Goal: Task Accomplishment & Management: Manage account settings

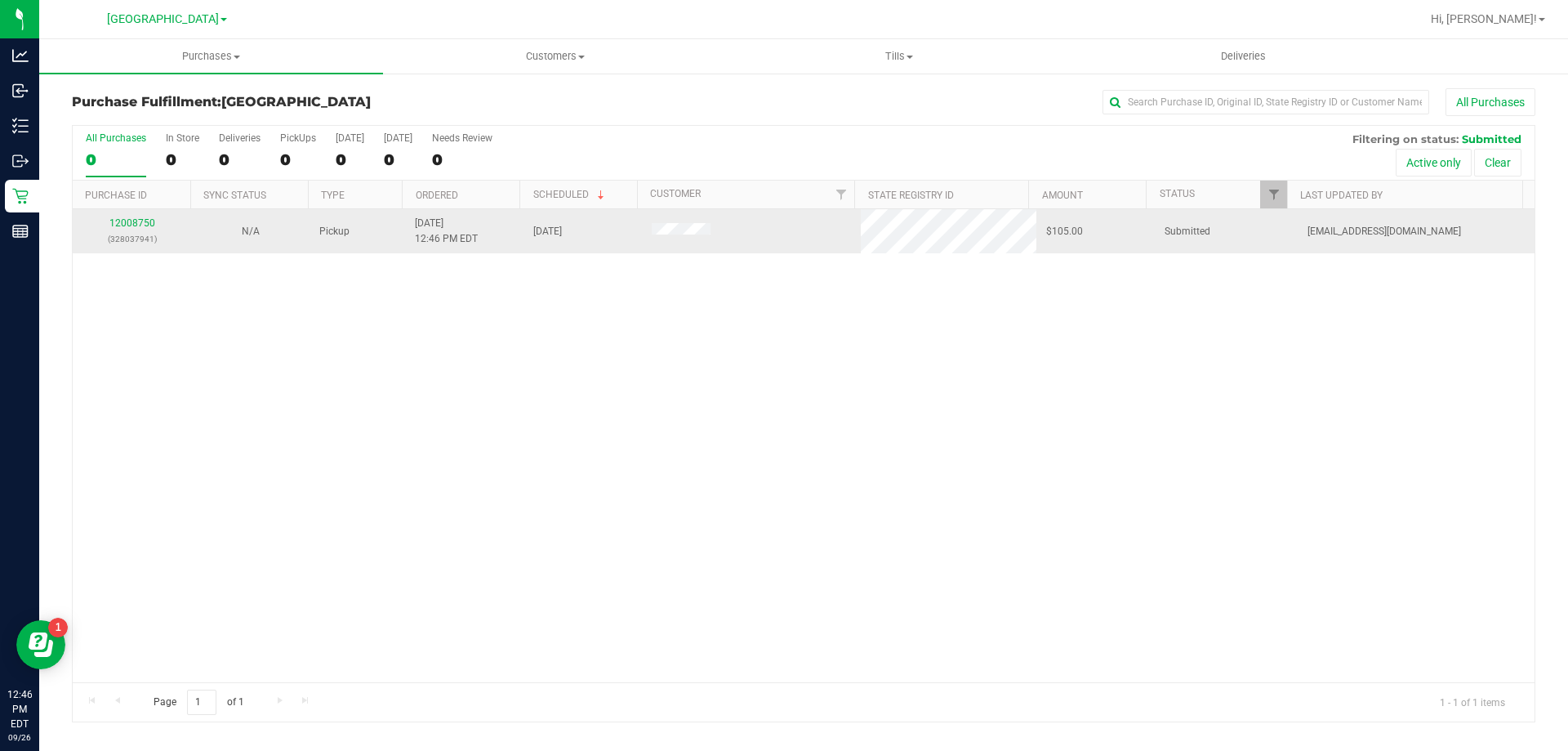
click at [123, 229] on div "12008750 (328037941)" at bounding box center [132, 231] width 99 height 31
click at [123, 224] on link "12008750" at bounding box center [132, 223] width 46 height 11
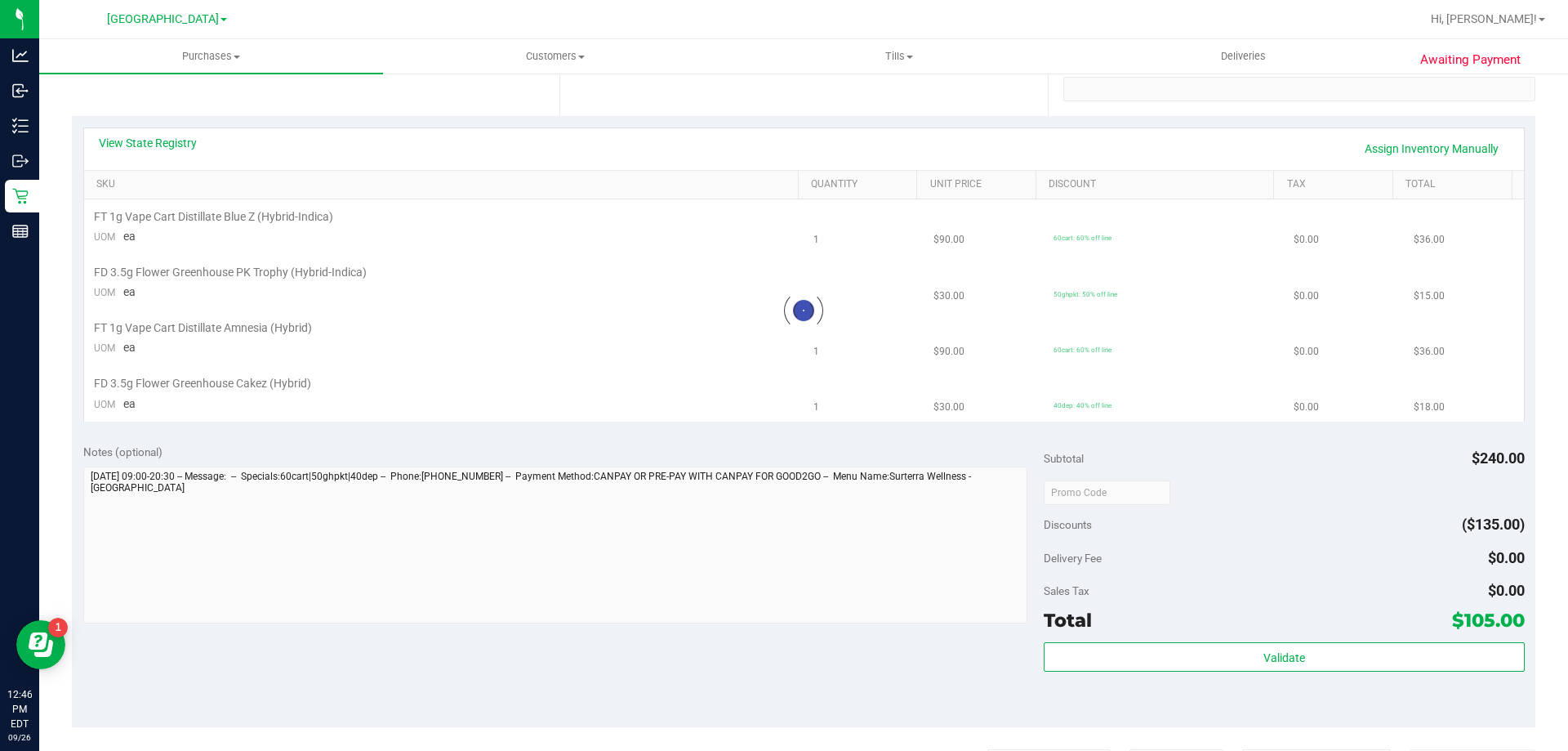
scroll to position [327, 0]
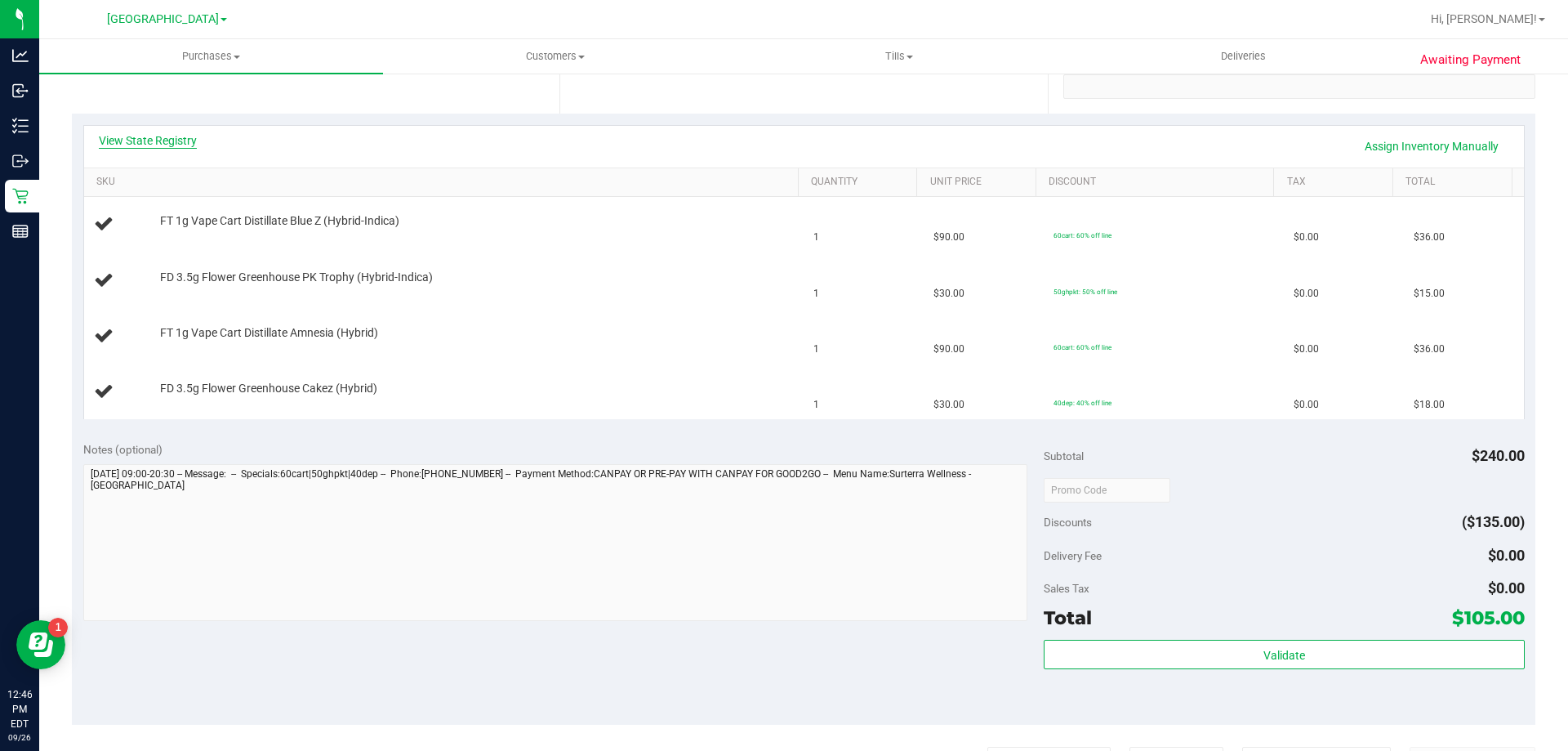
click at [167, 139] on link "View State Registry" at bounding box center [147, 140] width 98 height 16
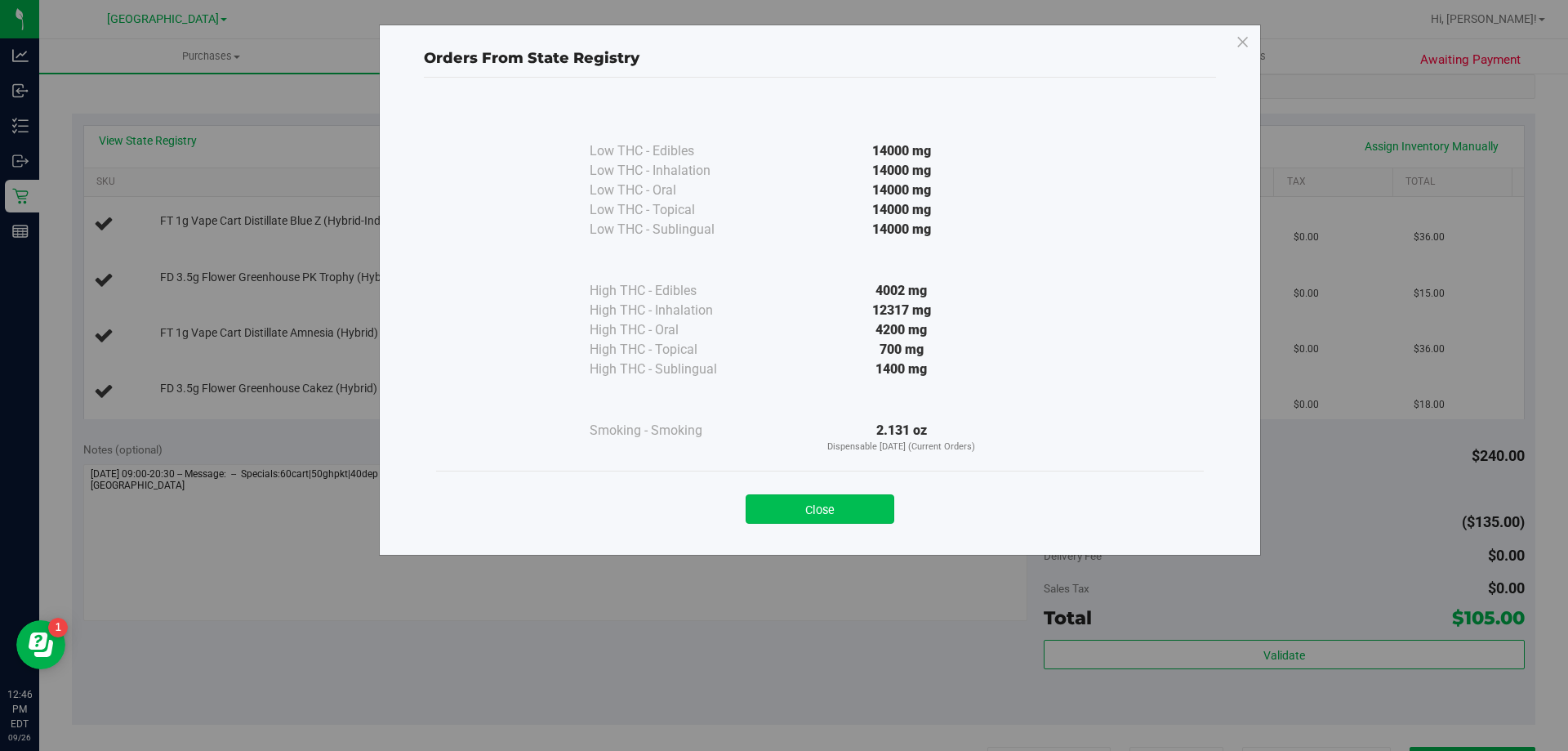
click at [797, 513] on button "Close" at bounding box center [820, 509] width 149 height 29
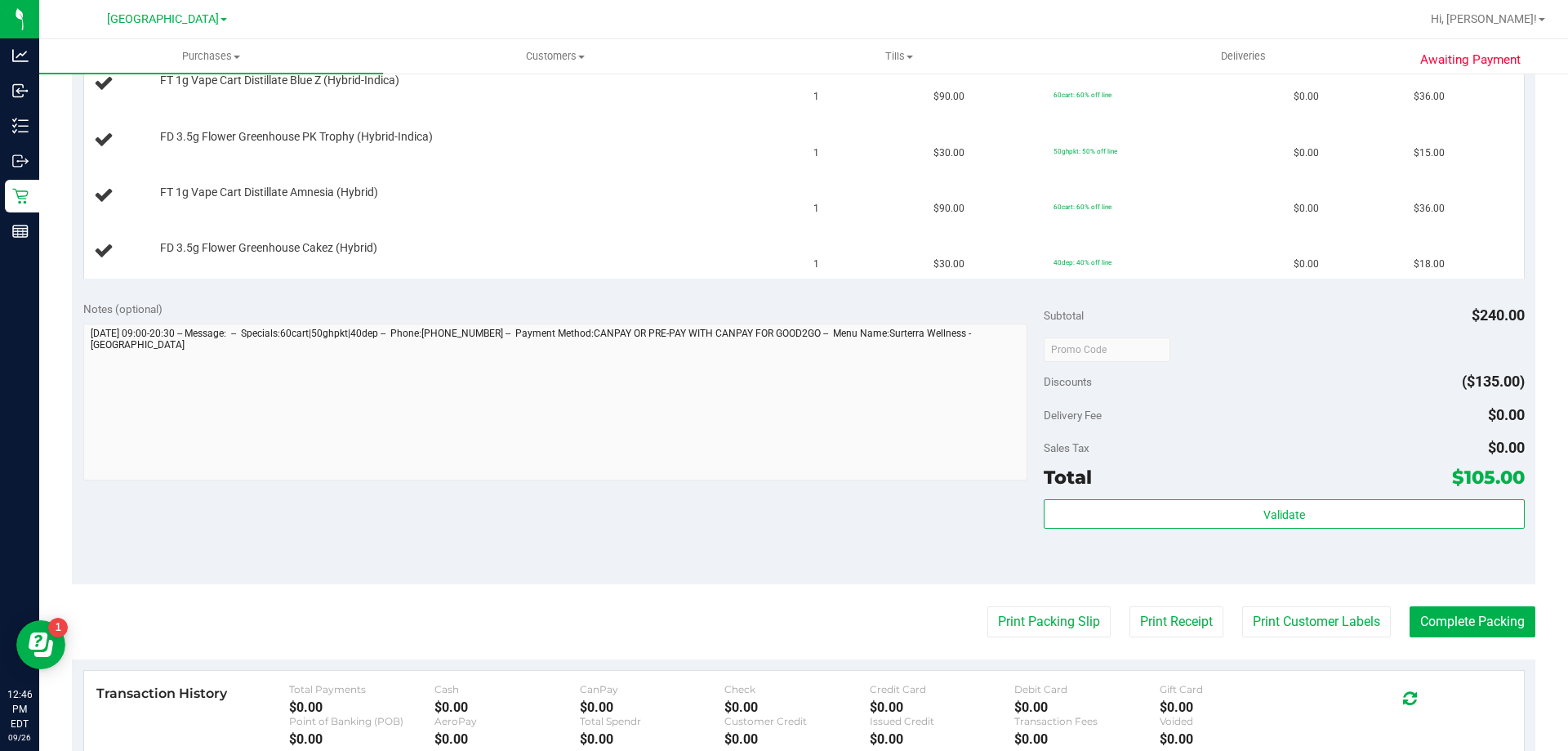
scroll to position [654, 0]
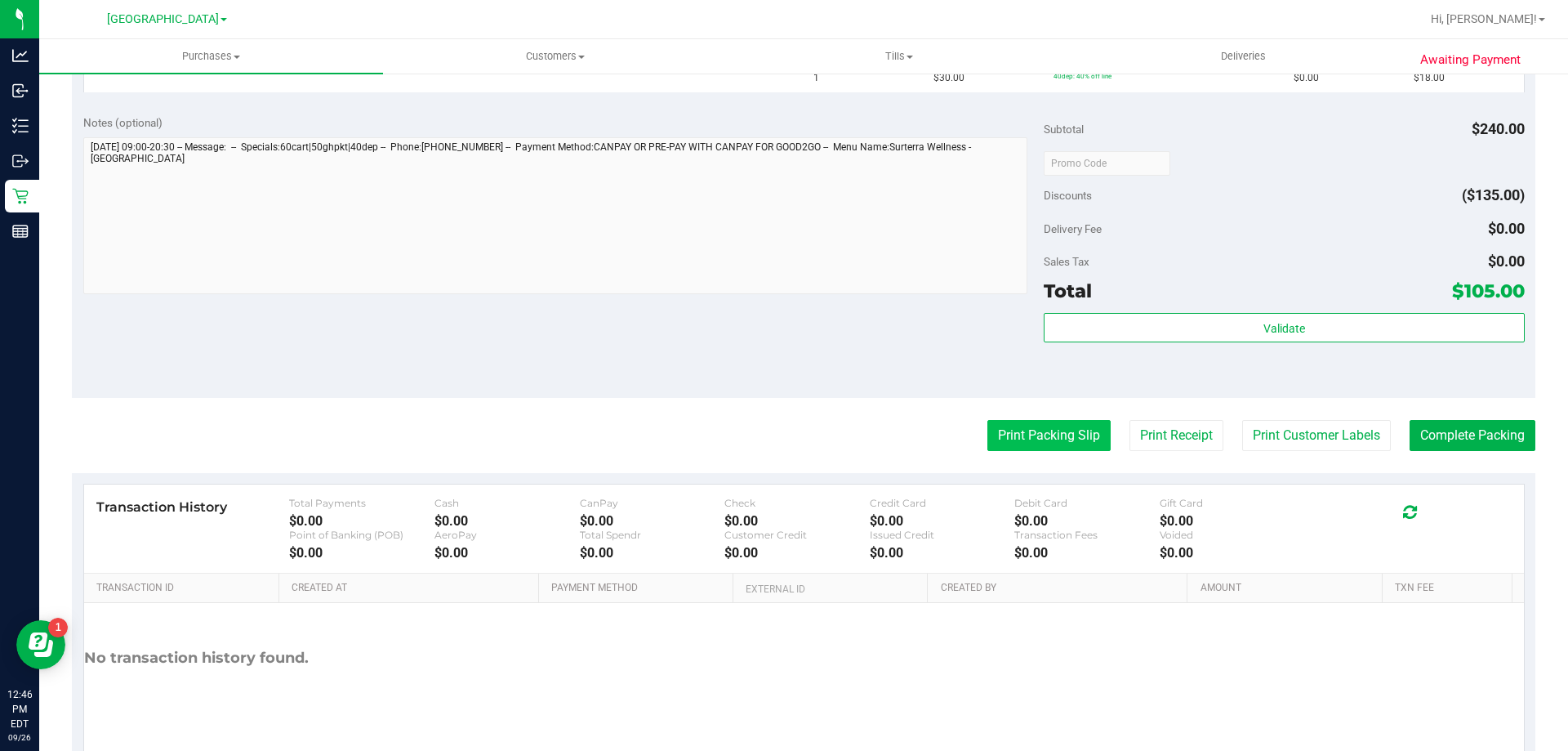
click at [1019, 442] on button "Print Packing Slip" at bounding box center [1049, 436] width 123 height 31
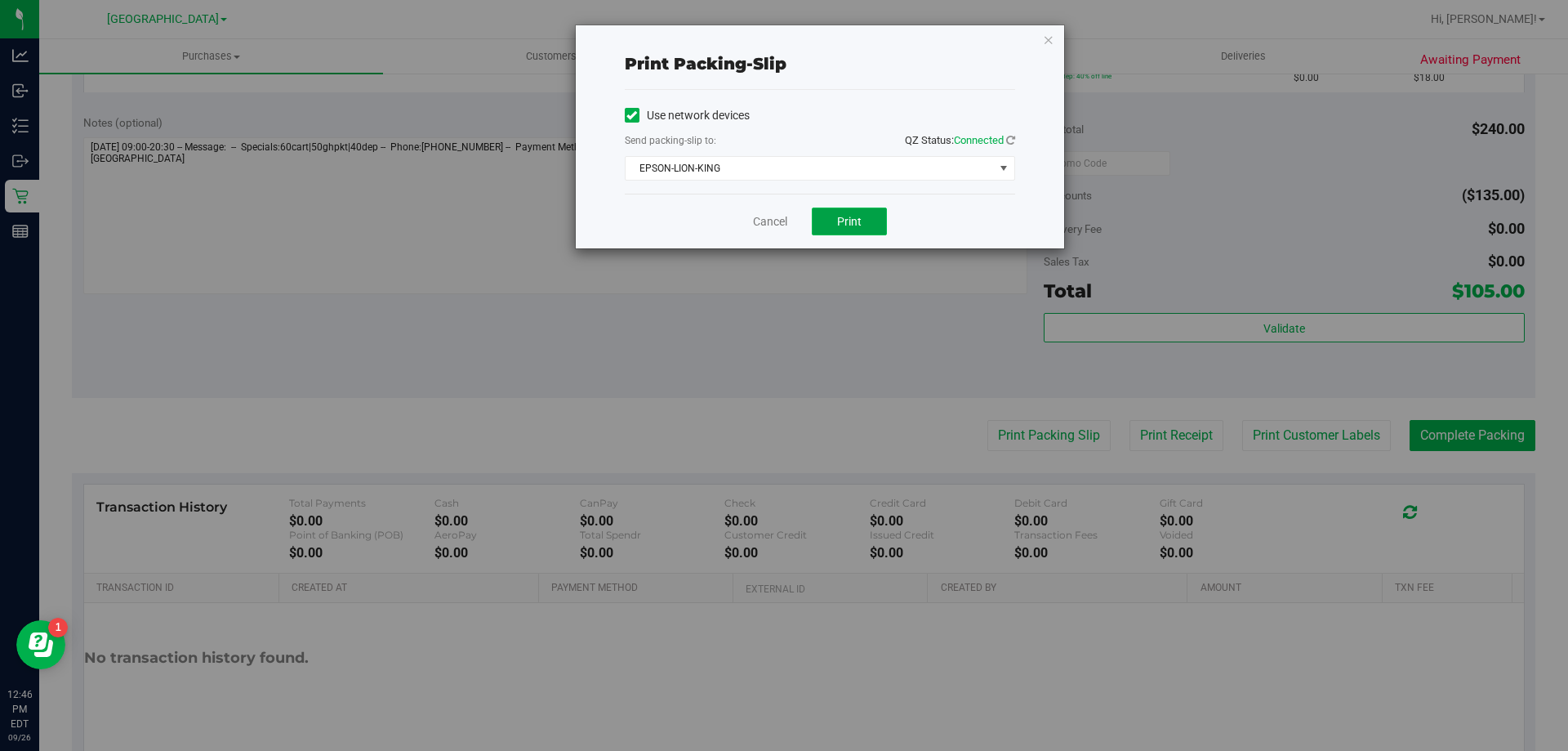
click at [844, 219] on span "Print" at bounding box center [849, 221] width 24 height 13
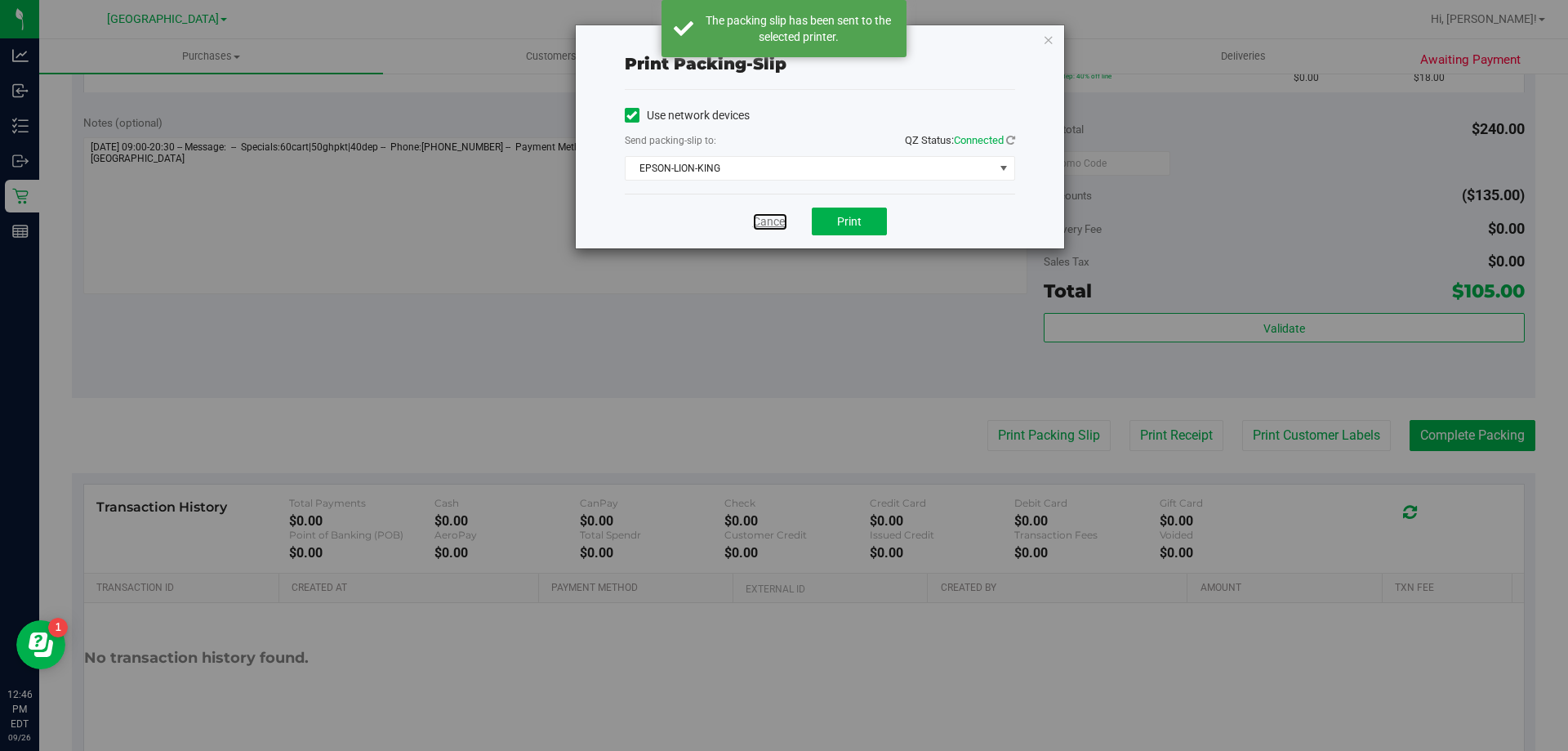
click at [757, 224] on link "Cancel" at bounding box center [771, 222] width 35 height 17
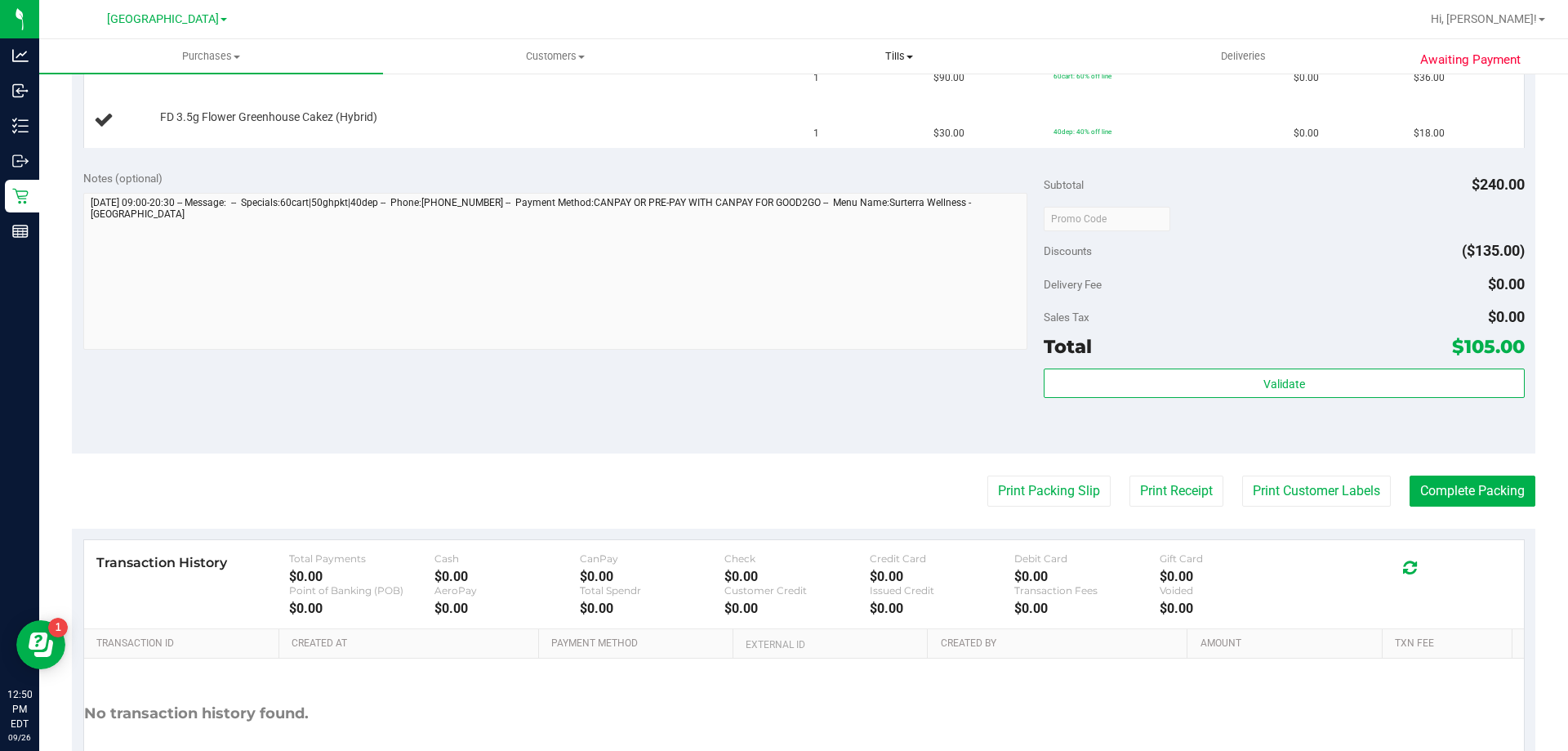
scroll to position [572, 0]
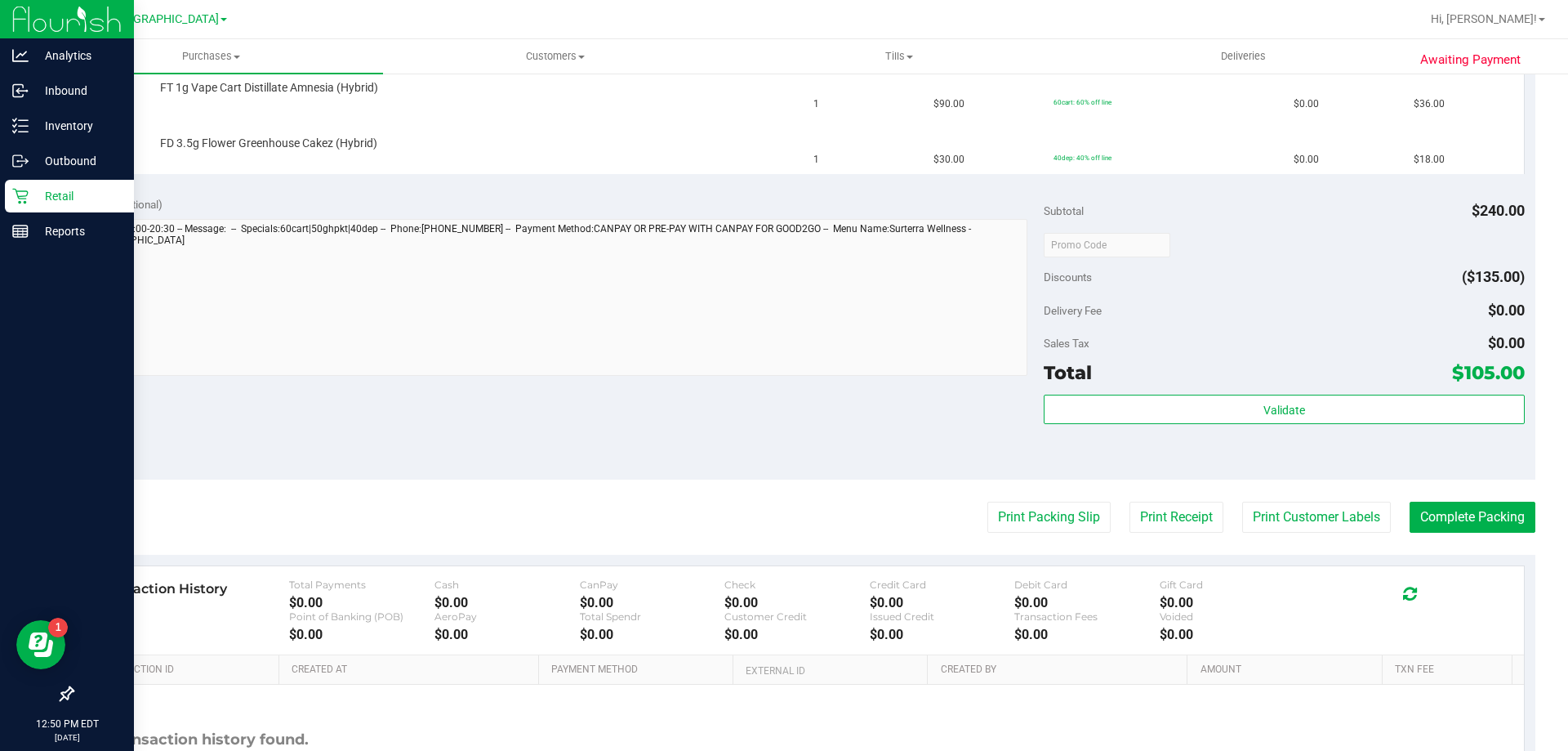
click at [61, 200] on p "Retail" at bounding box center [77, 196] width 98 height 20
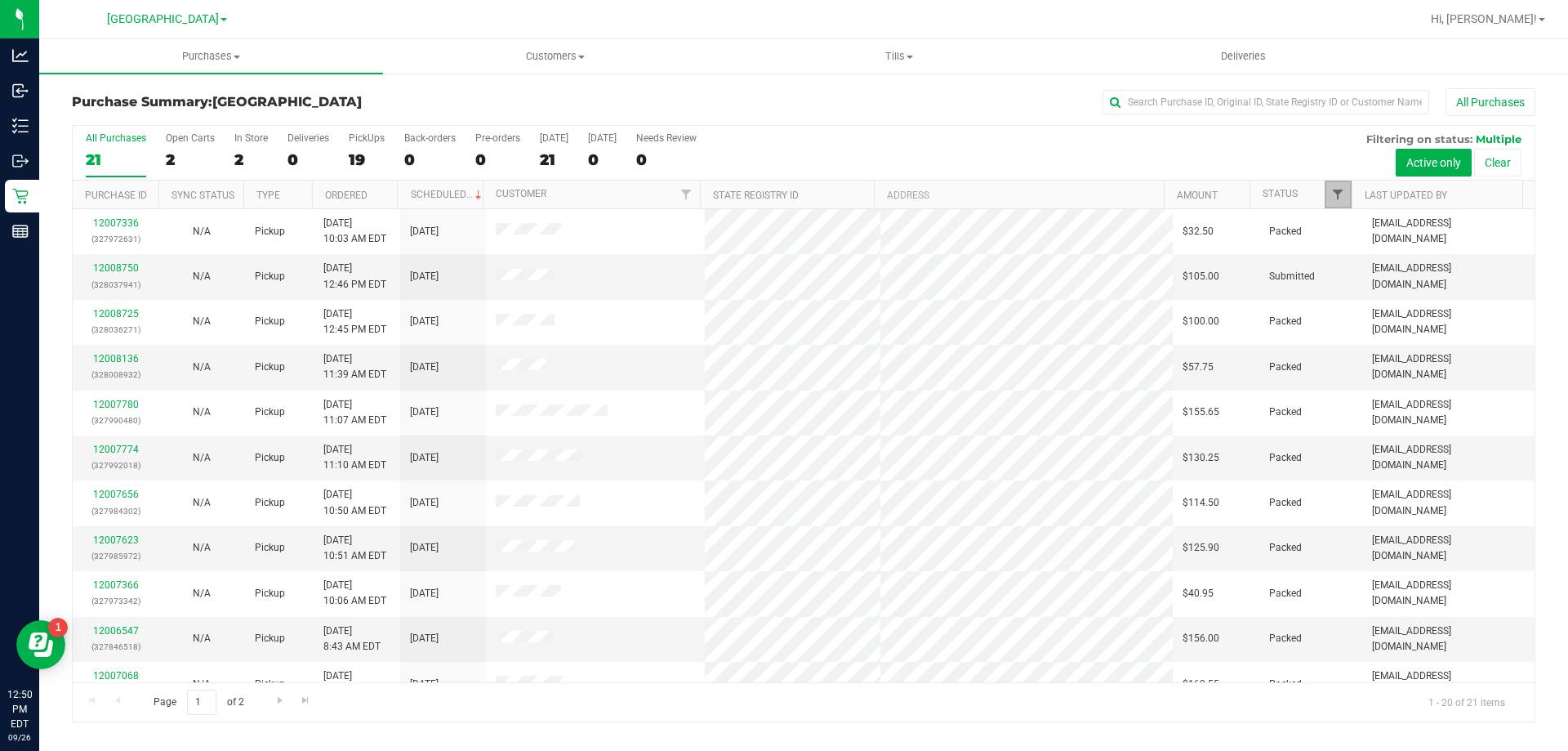
click at [1338, 198] on span "Filter" at bounding box center [1338, 194] width 13 height 13
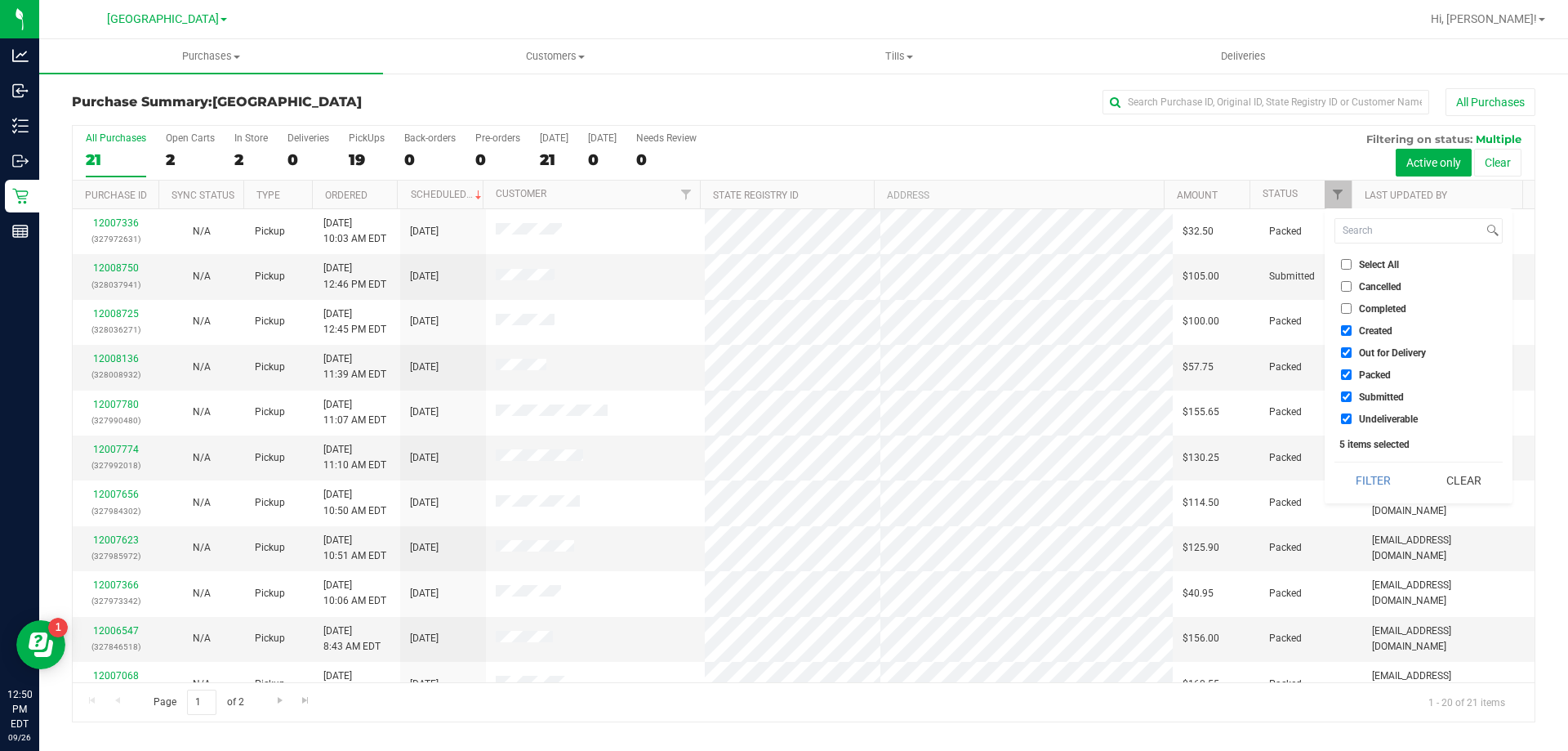
click at [1365, 330] on span "Created" at bounding box center [1376, 330] width 34 height 10
click at [1352, 330] on input "Created" at bounding box center [1346, 331] width 10 height 10
checkbox input "false"
click at [1365, 353] on span "Out for Delivery" at bounding box center [1392, 353] width 67 height 10
click at [1352, 353] on input "Out for Delivery" at bounding box center [1346, 353] width 10 height 10
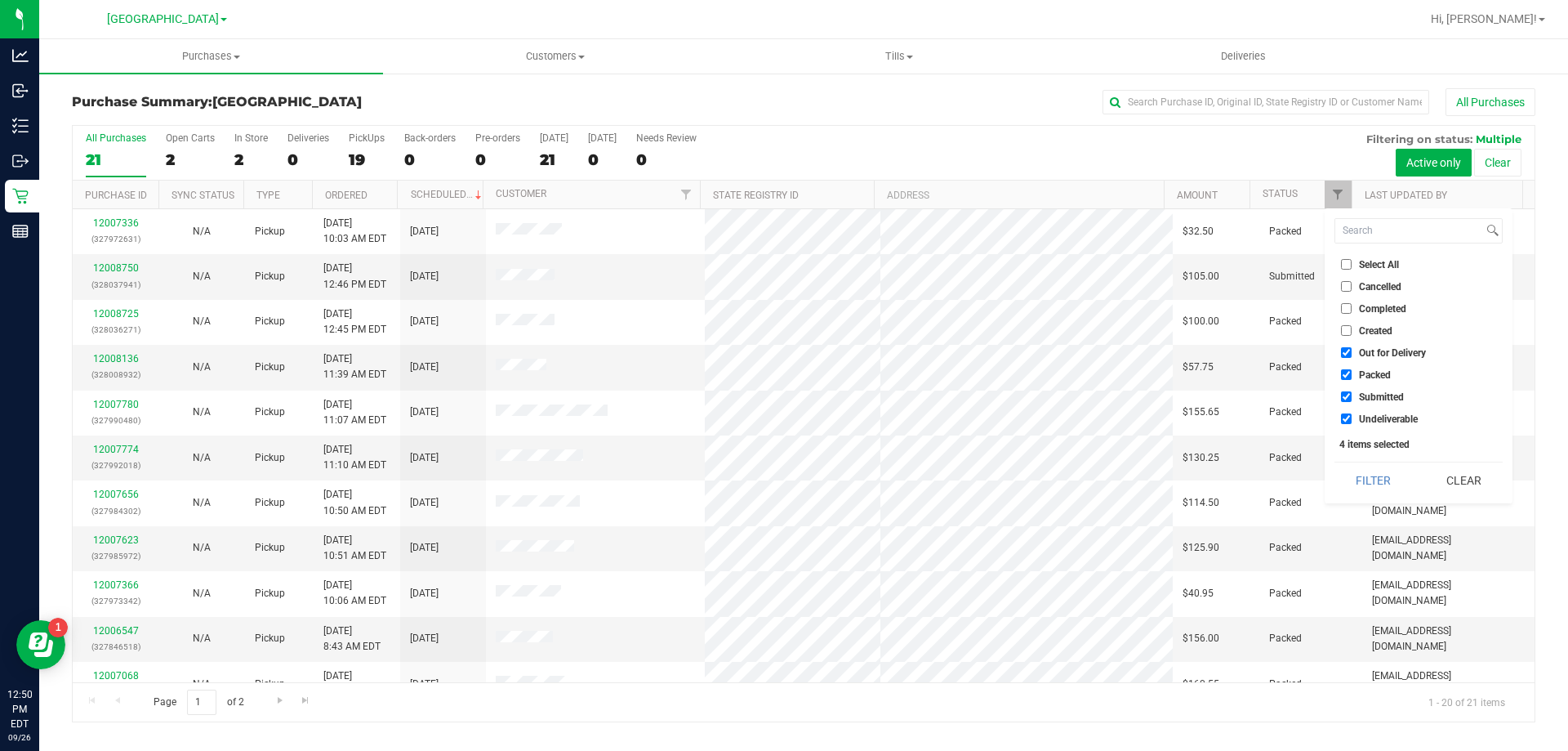
checkbox input "false"
click at [1367, 371] on span "Packed" at bounding box center [1375, 374] width 32 height 10
click at [1352, 371] on input "Packed" at bounding box center [1346, 374] width 10 height 10
checkbox input "false"
click at [1388, 417] on span "Undeliverable" at bounding box center [1389, 418] width 59 height 10
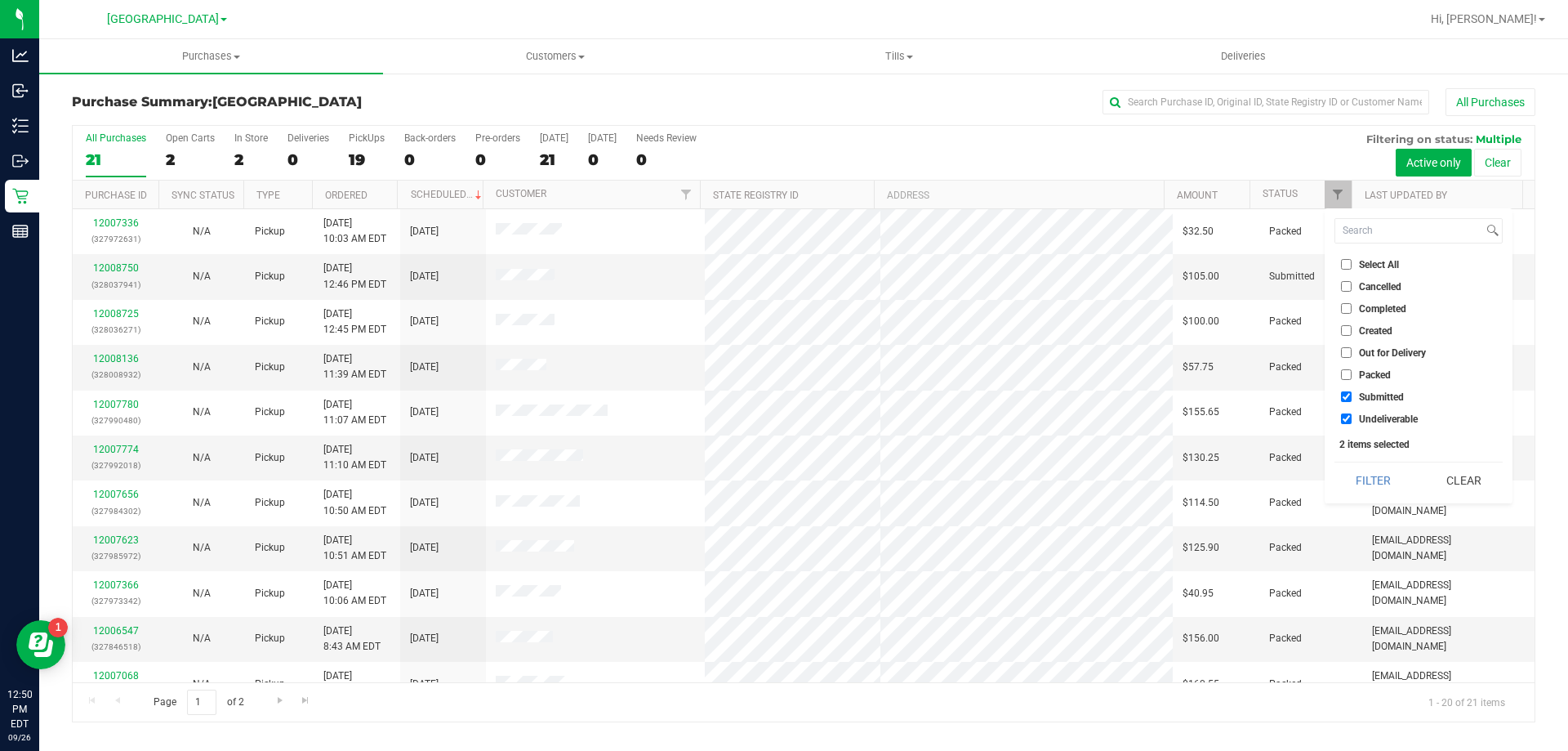
click at [1352, 417] on input "Undeliverable" at bounding box center [1346, 418] width 10 height 10
checkbox input "false"
click at [1388, 474] on button "Filter" at bounding box center [1374, 481] width 79 height 36
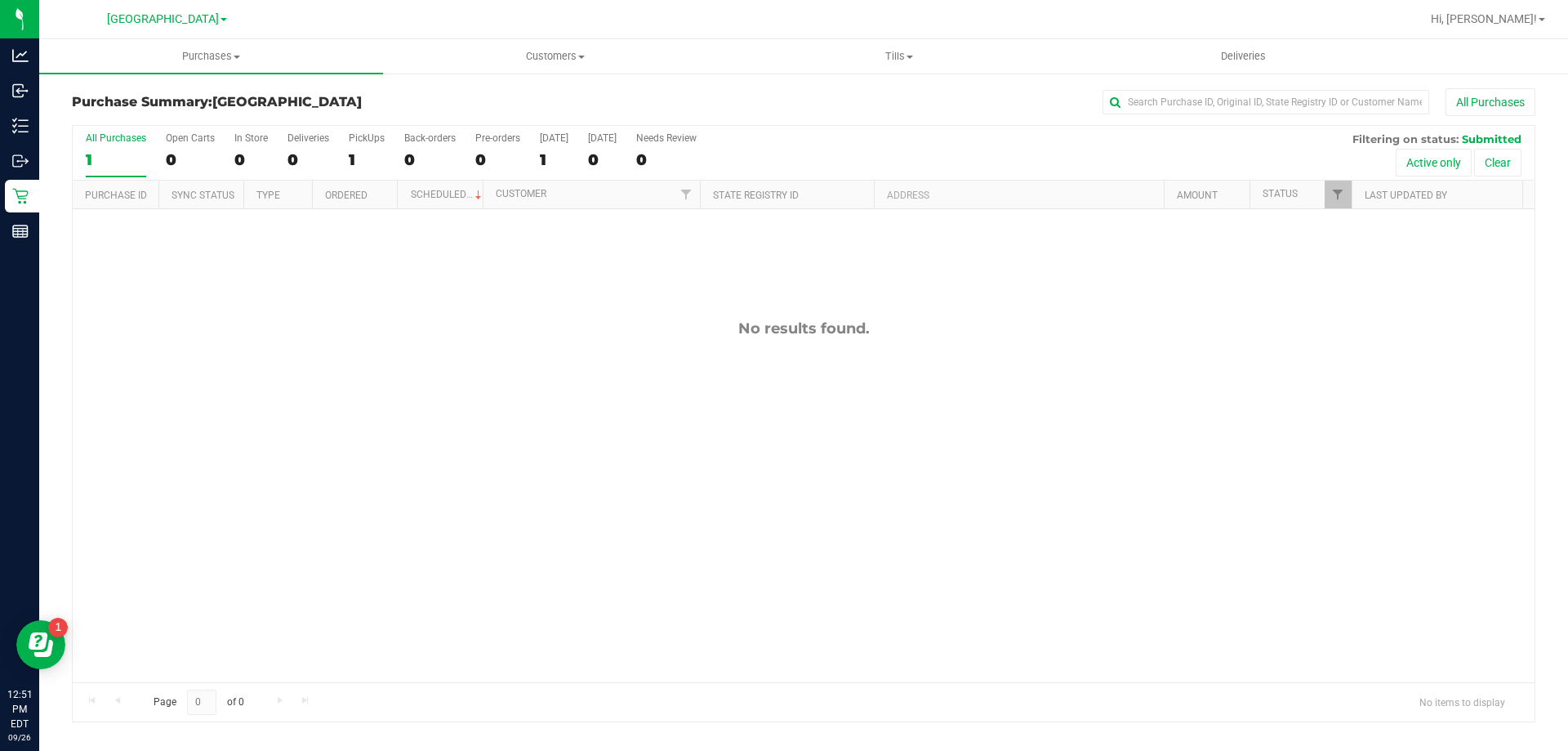
click at [1484, 450] on div "No results found." at bounding box center [803, 502] width 1462 height 584
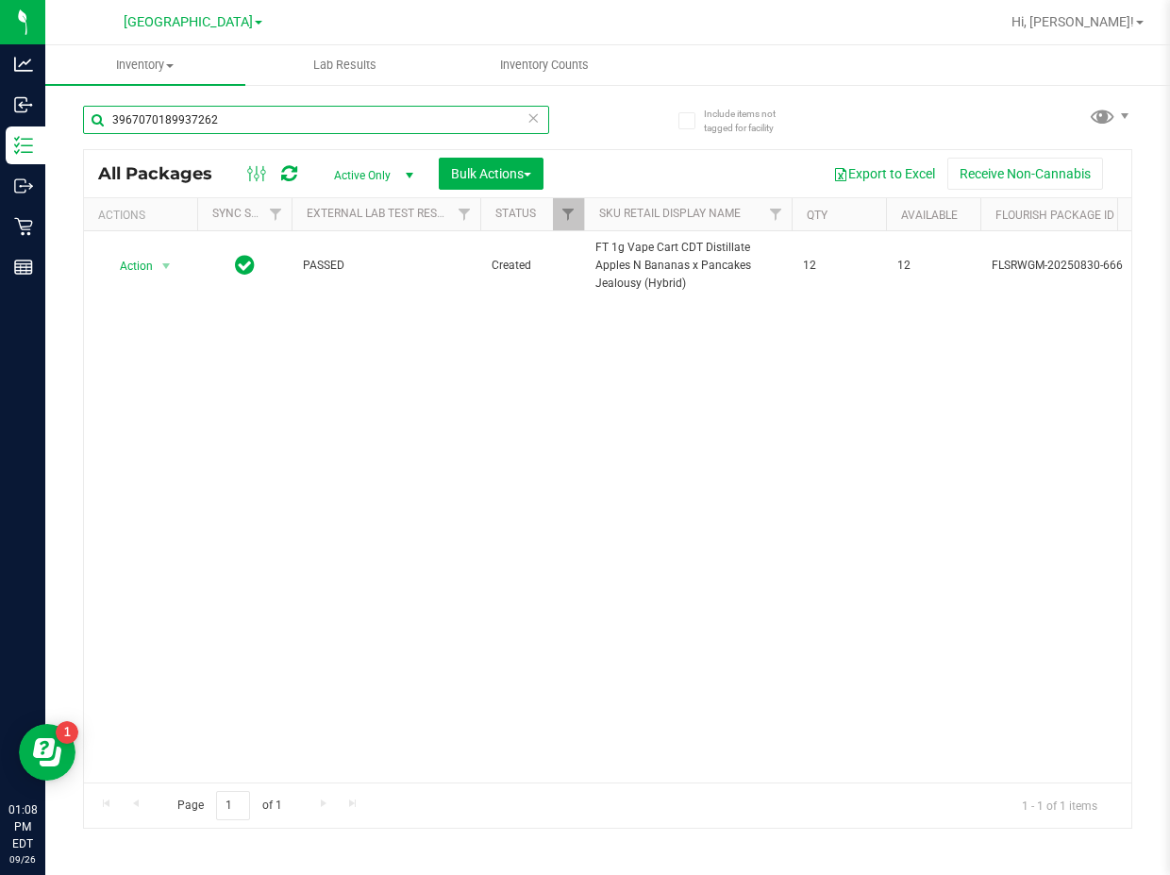
click at [320, 130] on input "3967070189937262" at bounding box center [316, 120] width 466 height 28
click at [321, 130] on input "3967070189937262" at bounding box center [316, 120] width 466 height 28
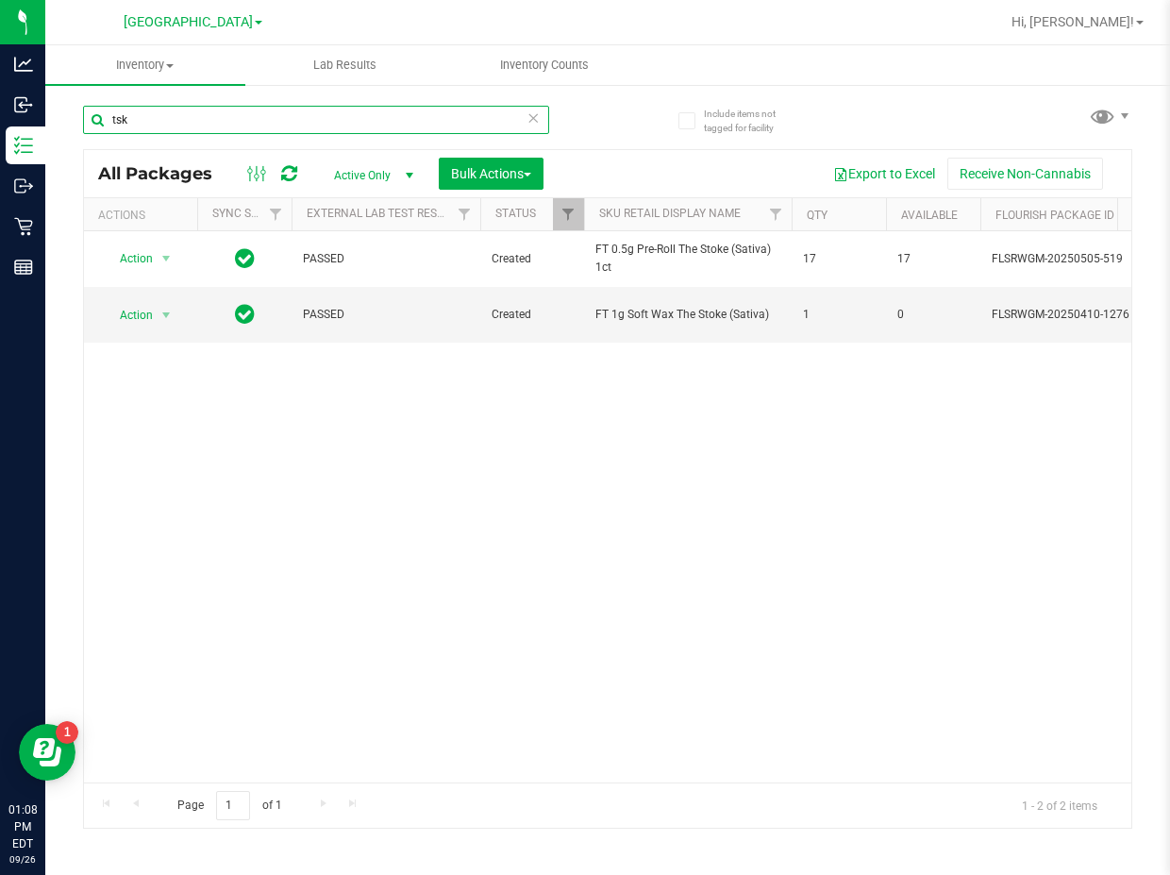
type input "tsk"
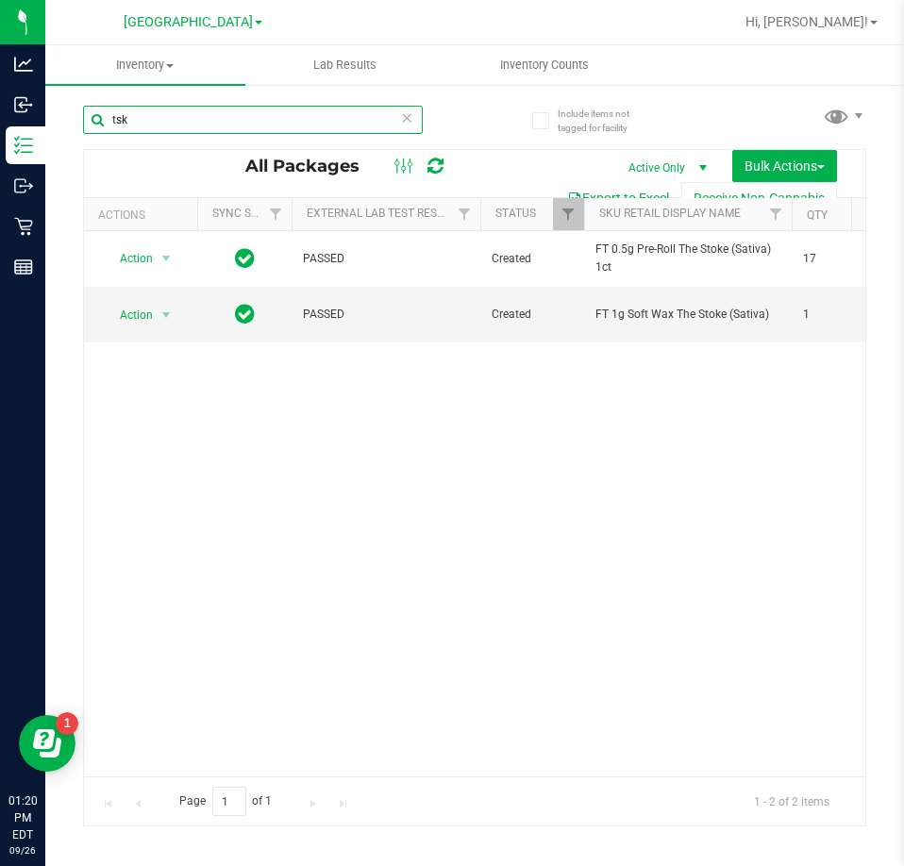
drag, startPoint x: 261, startPoint y: 115, endPoint x: 98, endPoint y: 100, distance: 163.9
click at [83, 92] on div "tsk" at bounding box center [279, 119] width 392 height 60
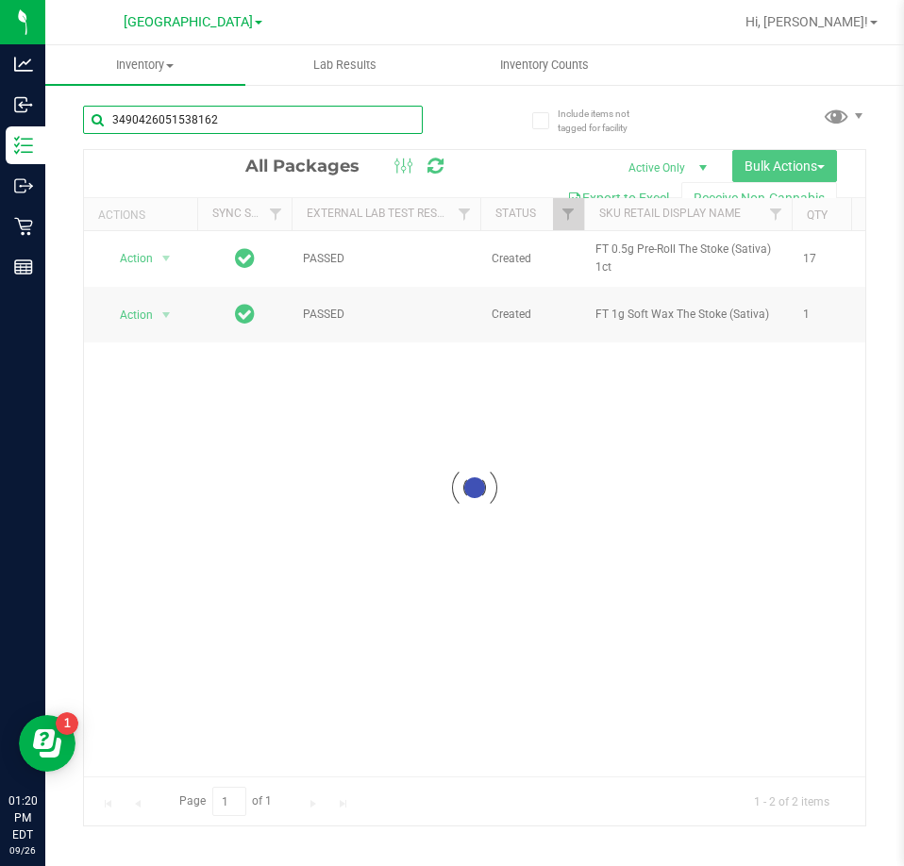
type input "3490426051538162"
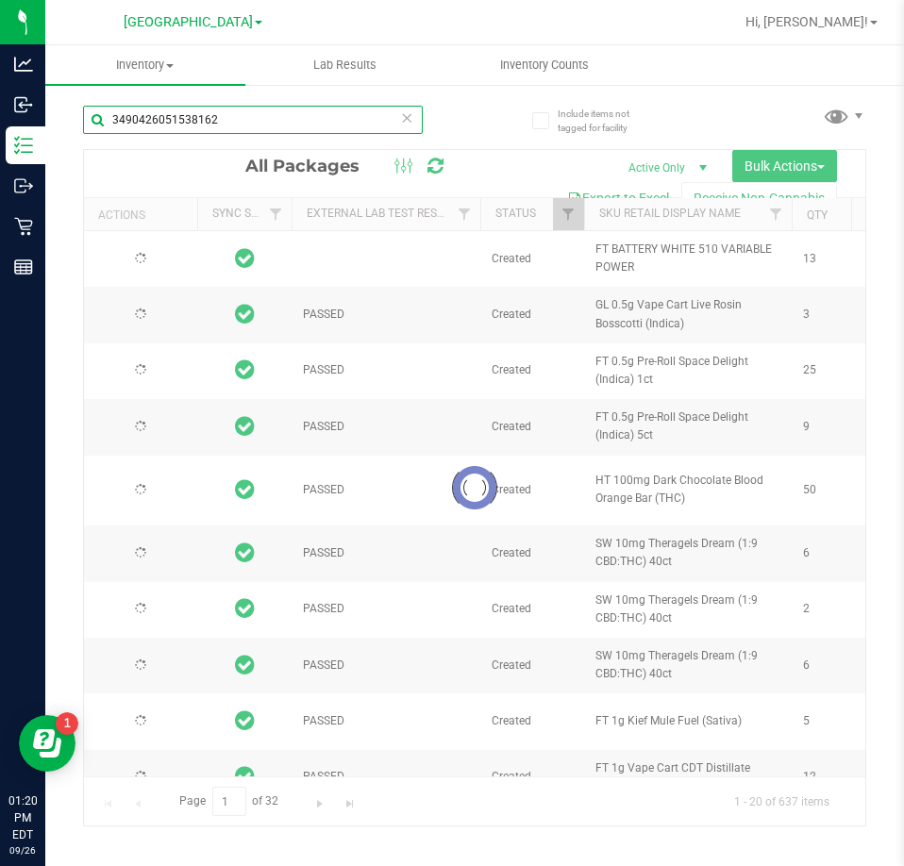
type input "2026-03-16"
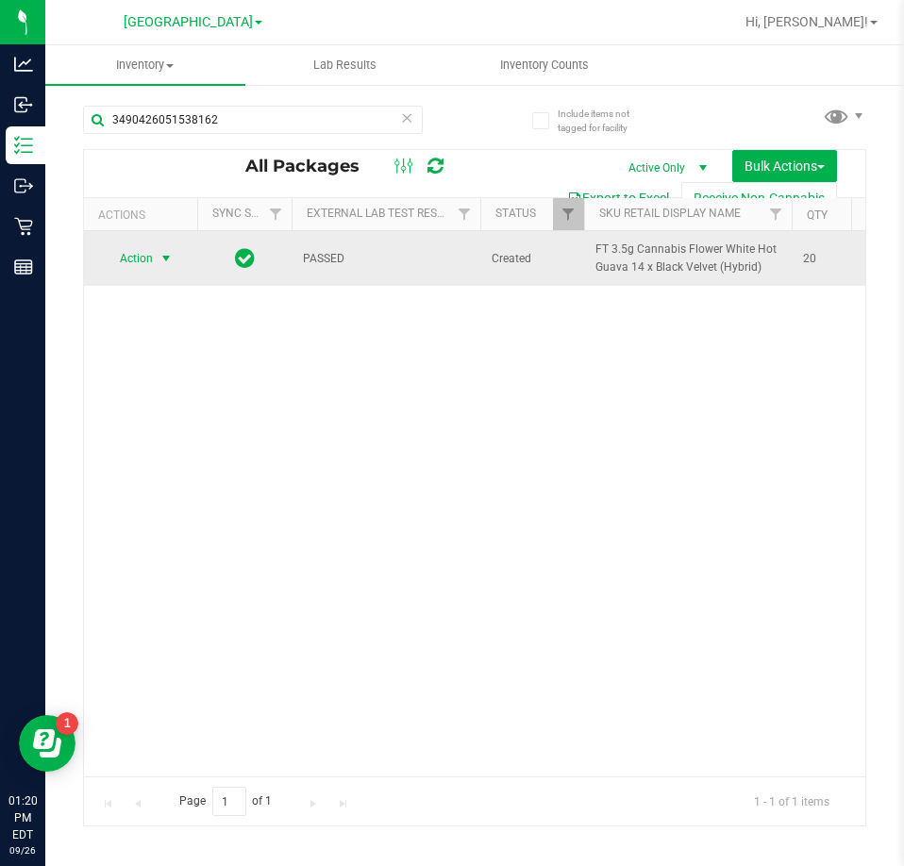
click at [163, 257] on span "select" at bounding box center [166, 258] width 15 height 15
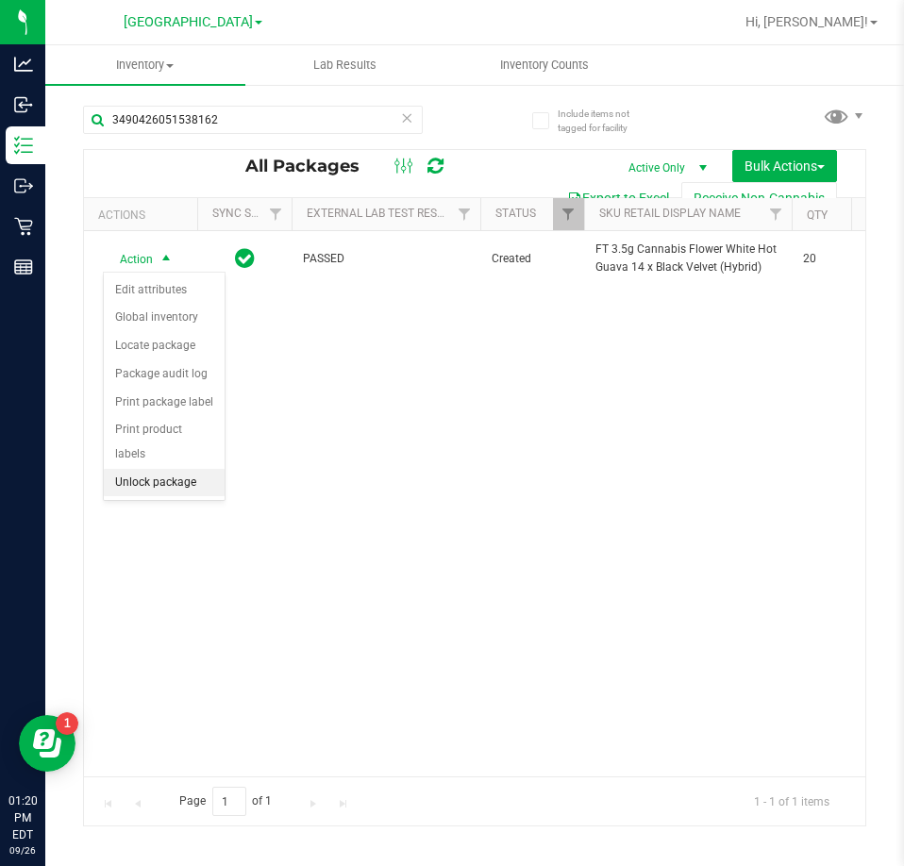
click at [168, 469] on li "Unlock package" at bounding box center [164, 483] width 121 height 28
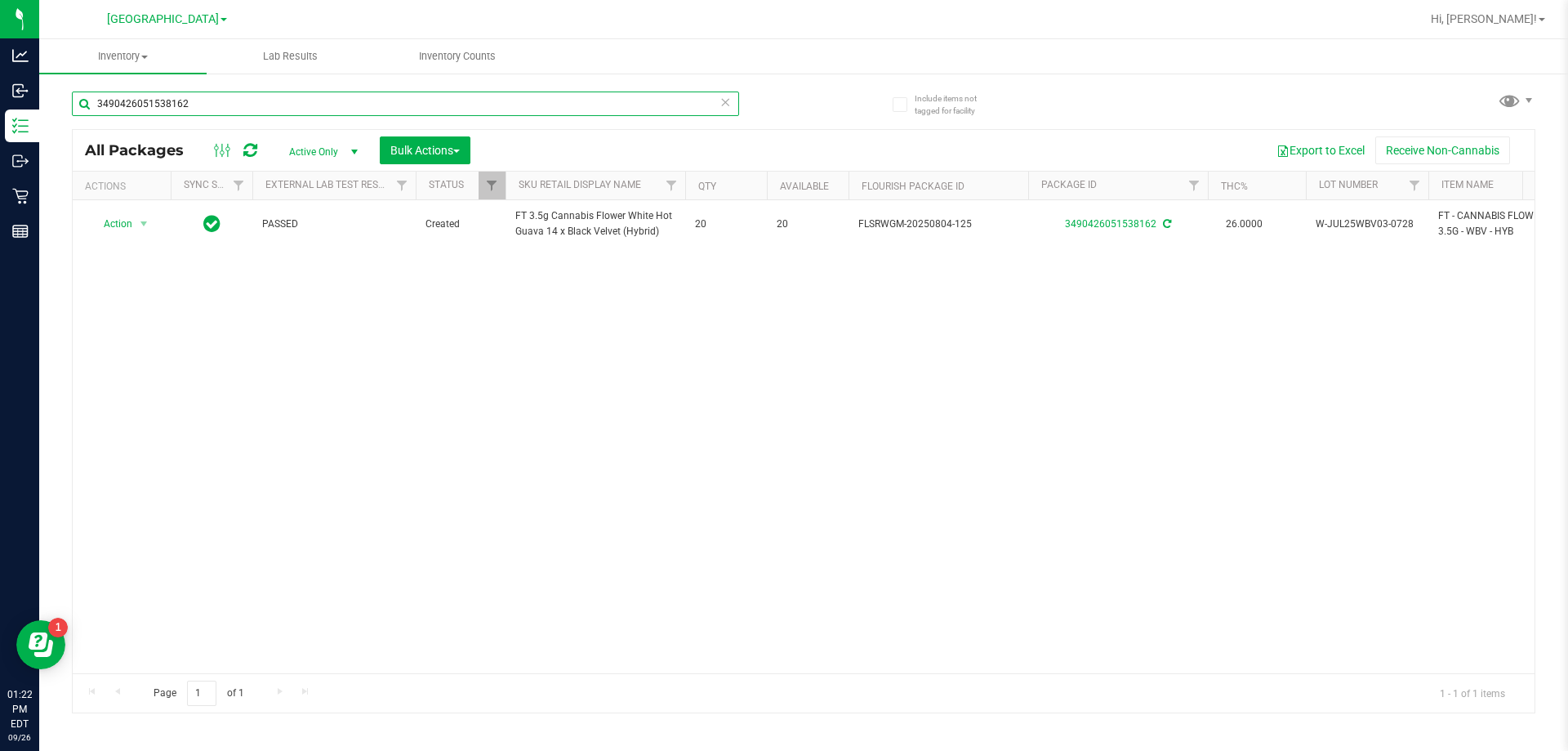
click at [261, 108] on input "3490426051538162" at bounding box center [405, 104] width 668 height 24
click at [261, 108] on input "3490426051538162" at bounding box center [405, 104] width 668 height 24
type input "5768560194672923"
click at [131, 228] on span "Action" at bounding box center [111, 223] width 44 height 23
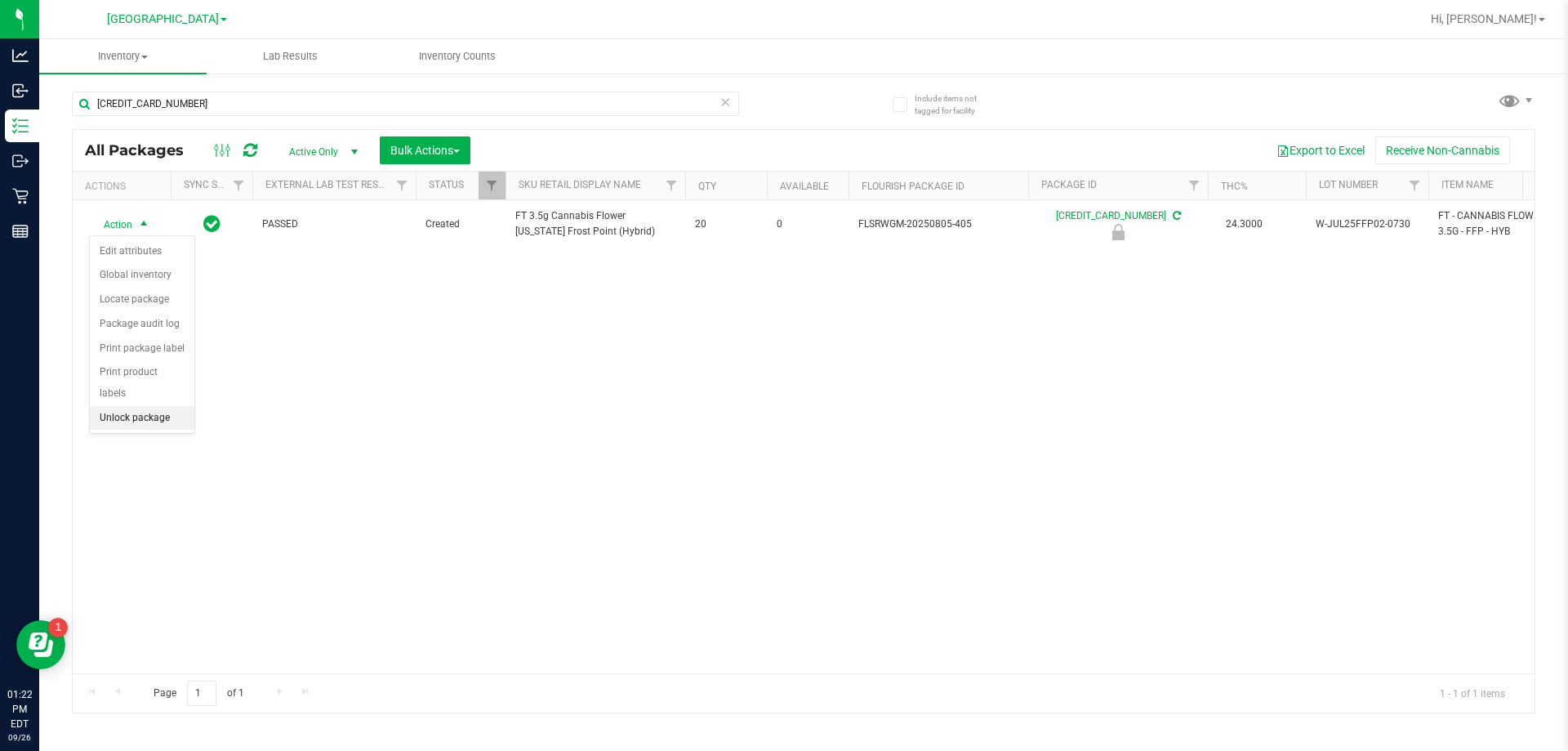
click at [142, 406] on li "Unlock package" at bounding box center [142, 418] width 105 height 24
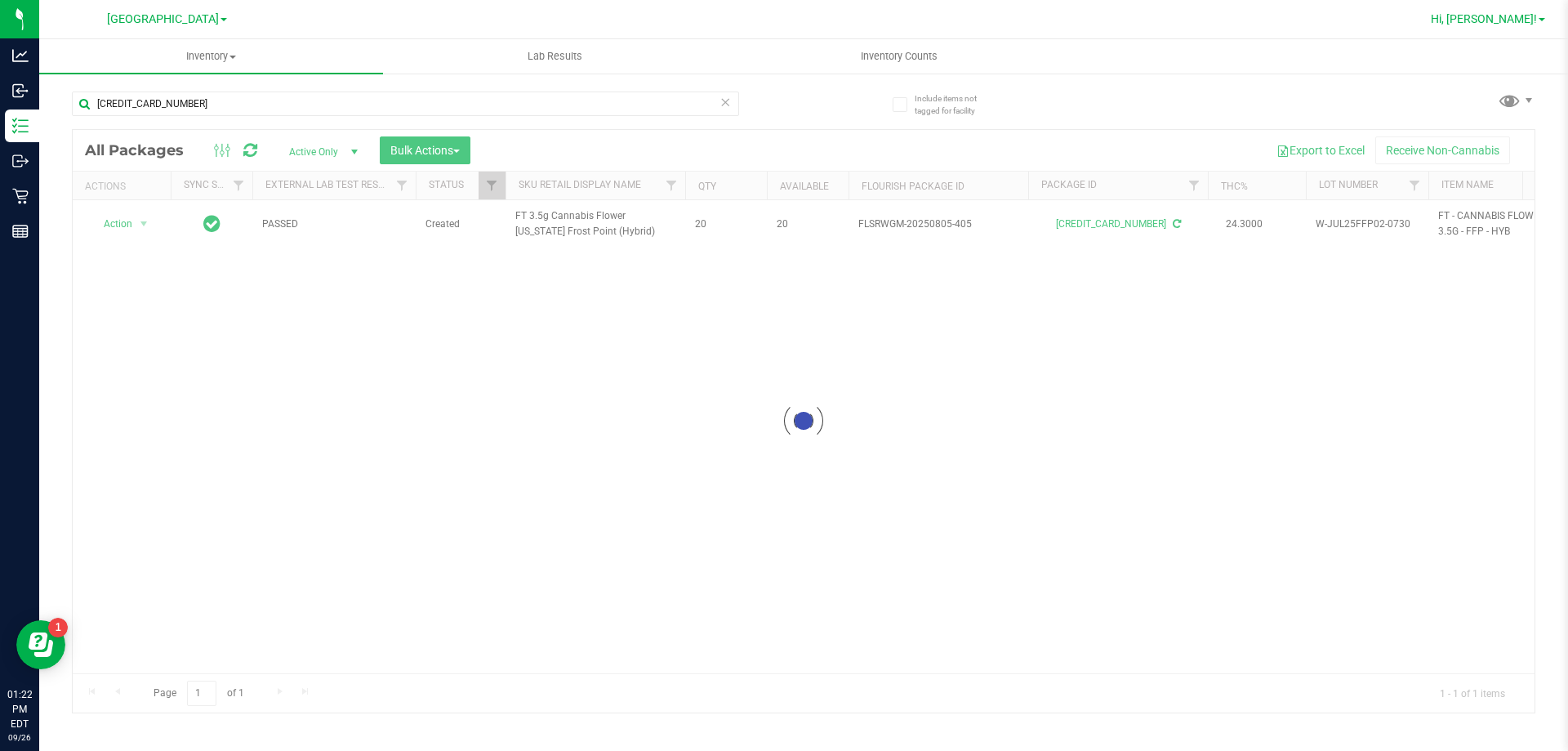
drag, startPoint x: 1532, startPoint y: 11, endPoint x: 1513, endPoint y: 26, distance: 24.2
click at [806, 11] on link "Hi, [PERSON_NAME]!" at bounding box center [1487, 19] width 127 height 17
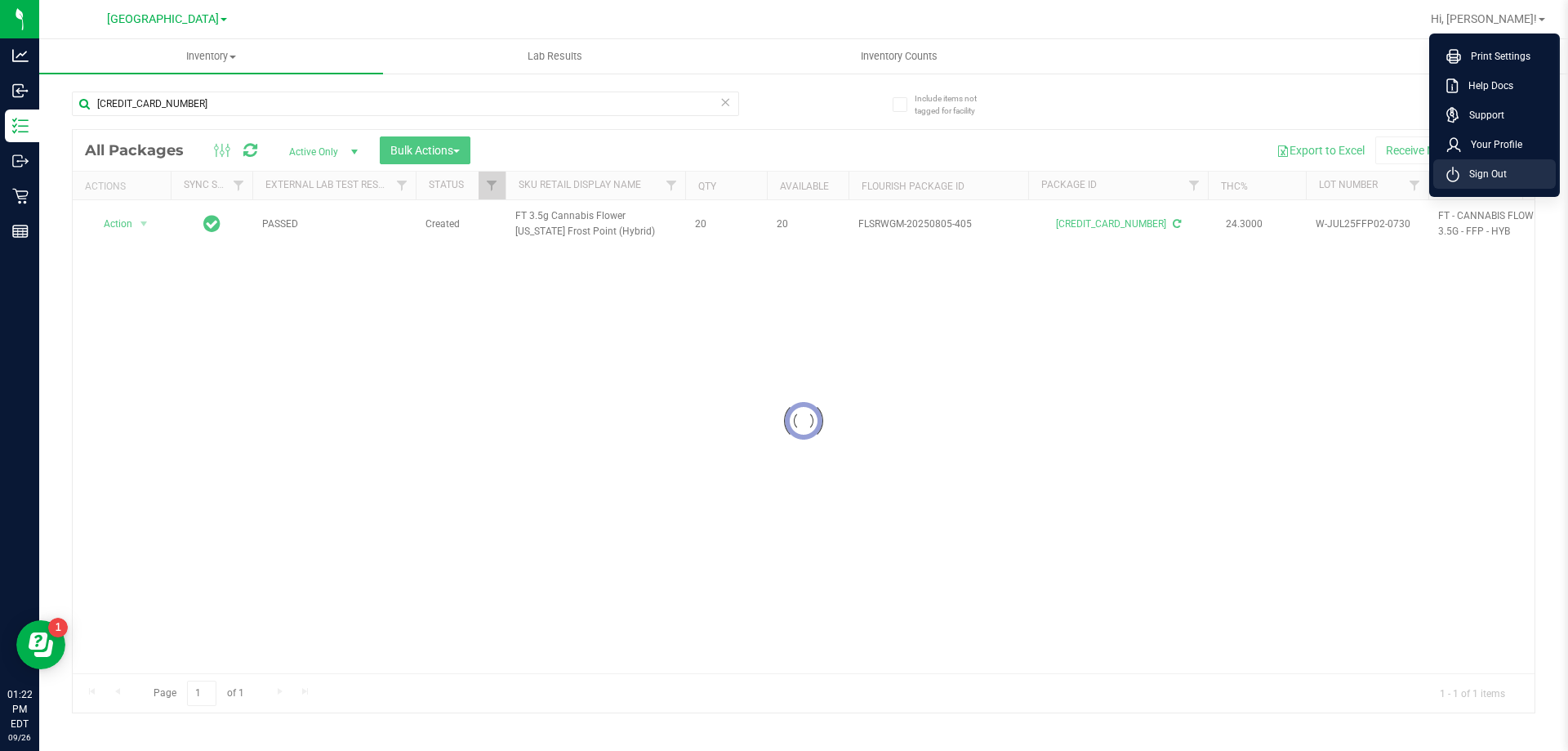
click at [806, 181] on span "Sign Out" at bounding box center [1483, 174] width 48 height 16
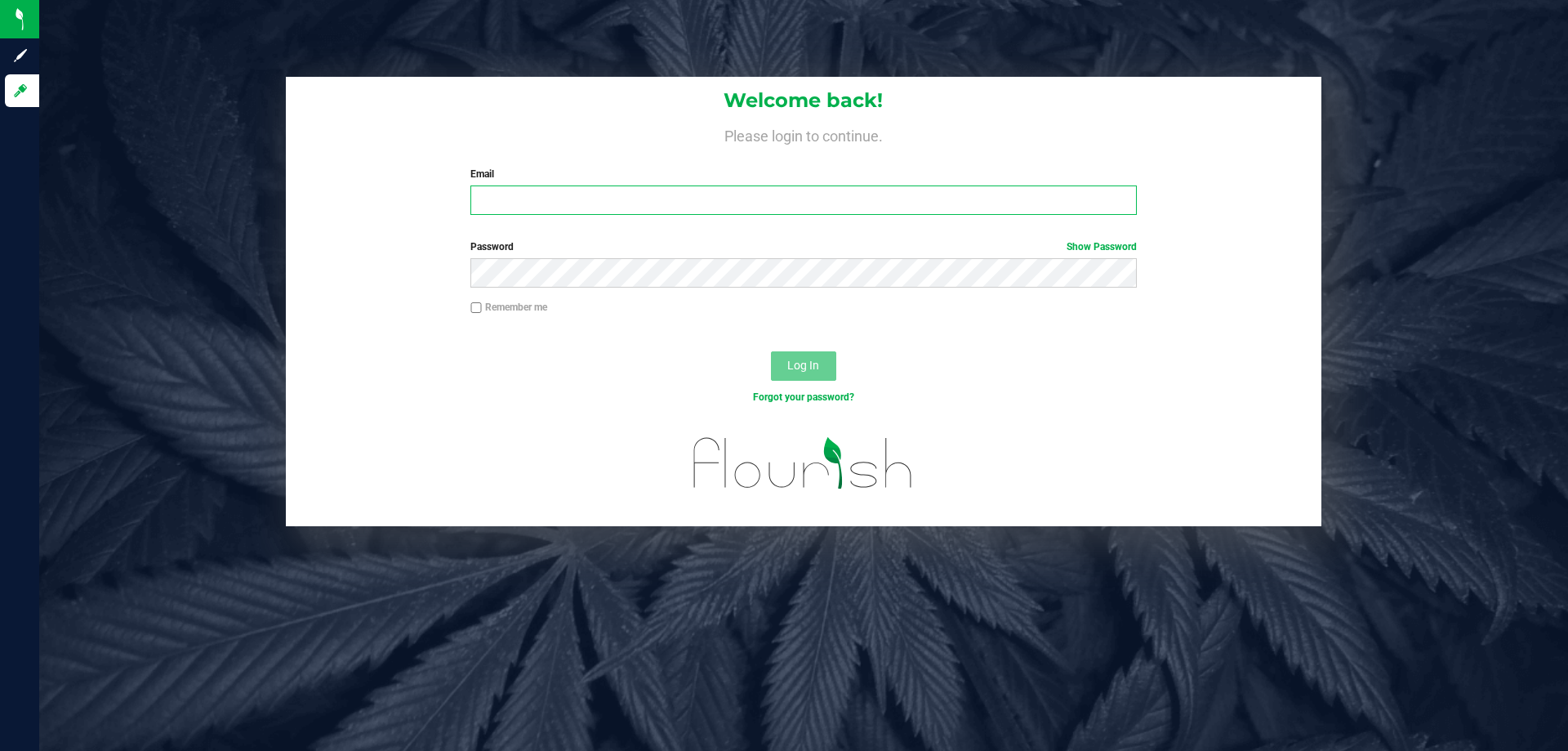
click at [680, 210] on input "Email" at bounding box center [803, 200] width 666 height 29
type input "tbowling@liveparallel.com"
click at [771, 352] on button "Log In" at bounding box center [803, 366] width 65 height 29
